Goal: Task Accomplishment & Management: Manage account settings

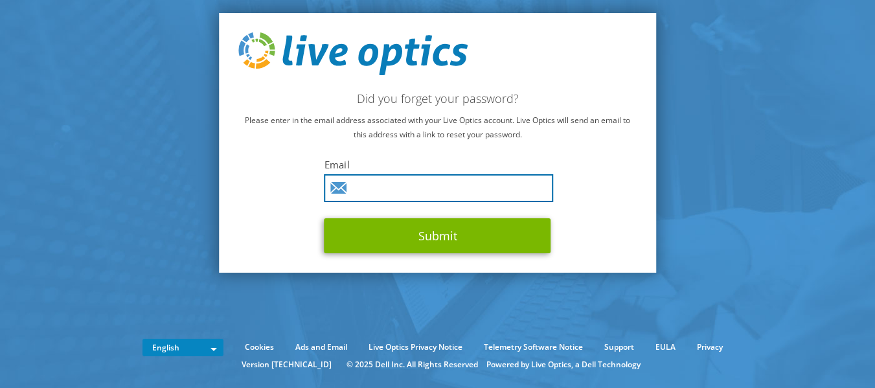
drag, startPoint x: 0, startPoint y: 0, endPoint x: 464, endPoint y: 185, distance: 499.5
click at [464, 185] on input "text" at bounding box center [438, 188] width 229 height 28
click at [203, 137] on section "Did you forget your password? Please enter in the email address associated with…" at bounding box center [437, 169] width 875 height 339
click at [382, 180] on input "text" at bounding box center [438, 188] width 229 height 28
type input "[EMAIL_ADDRESS][DOMAIN_NAME]"
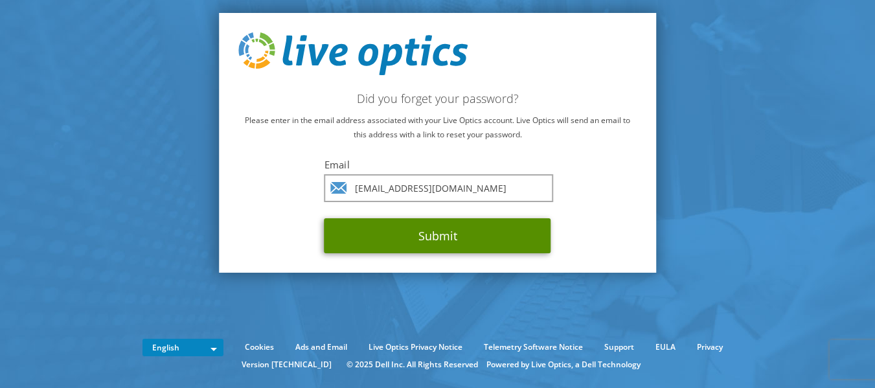
click at [497, 245] on button "Submit" at bounding box center [437, 235] width 227 height 35
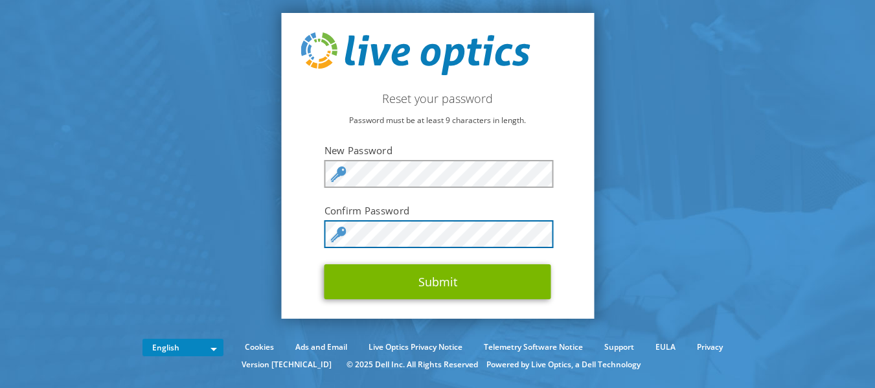
click at [324, 264] on button "Submit" at bounding box center [437, 281] width 227 height 35
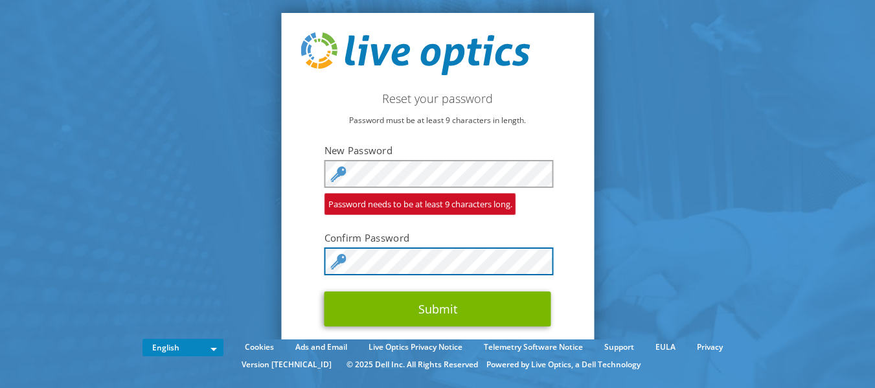
click at [324, 291] on button "Submit" at bounding box center [437, 308] width 227 height 35
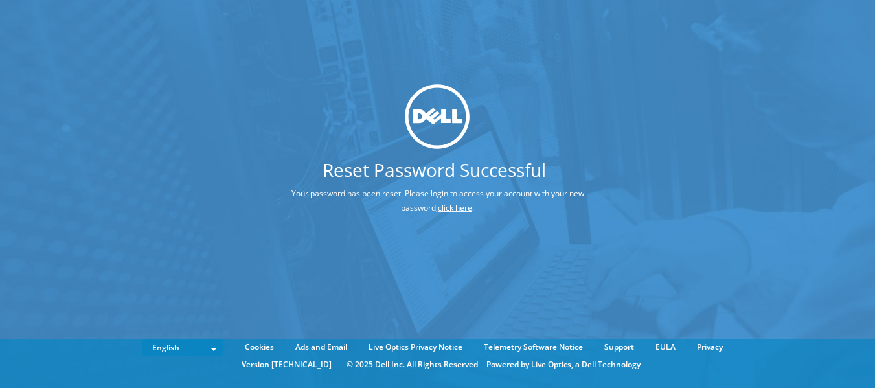
click at [441, 212] on link "click here" at bounding box center [455, 207] width 34 height 11
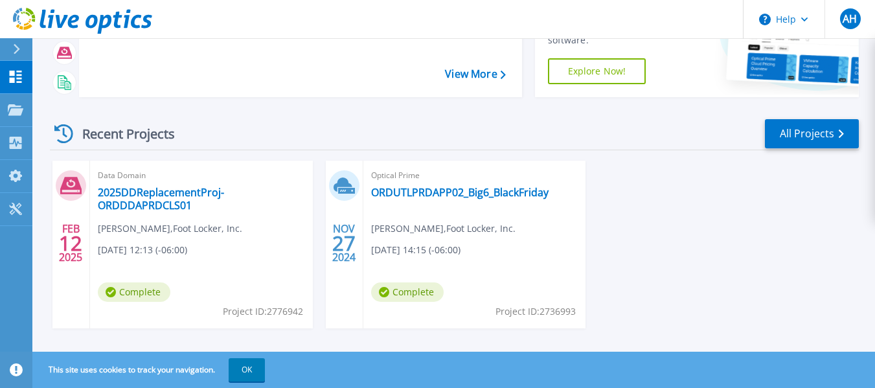
scroll to position [136, 0]
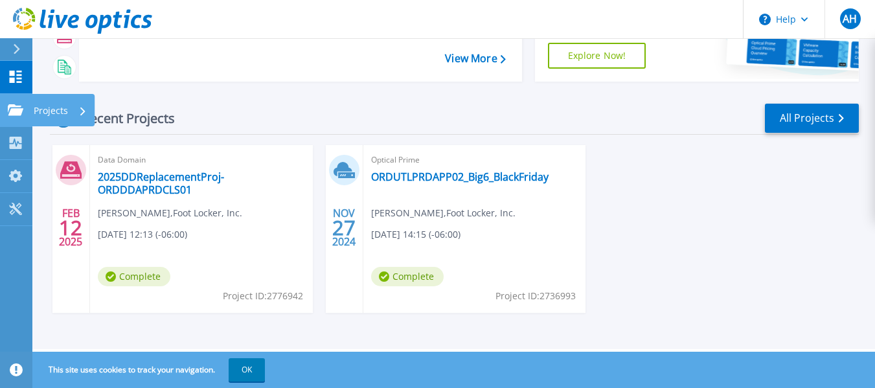
click at [58, 110] on p "Projects" at bounding box center [51, 111] width 34 height 34
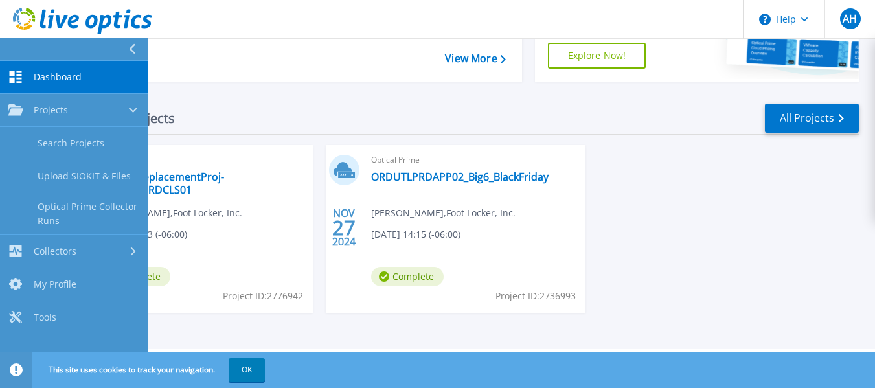
click at [70, 70] on link "Dashboard Dashboard" at bounding box center [74, 77] width 148 height 33
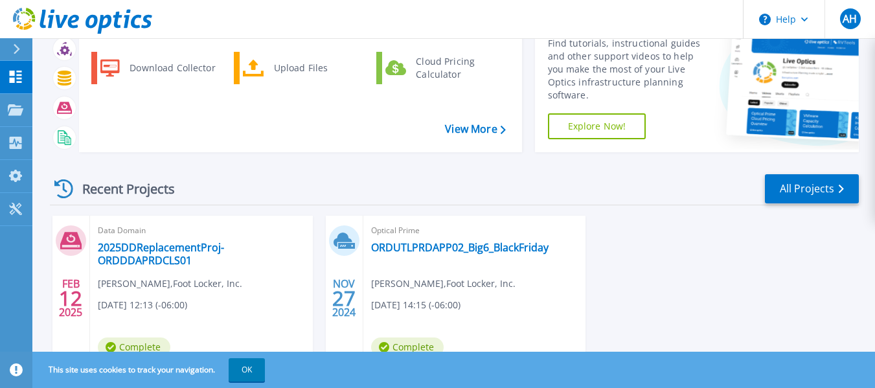
scroll to position [136, 0]
